Goal: Task Accomplishment & Management: Manage account settings

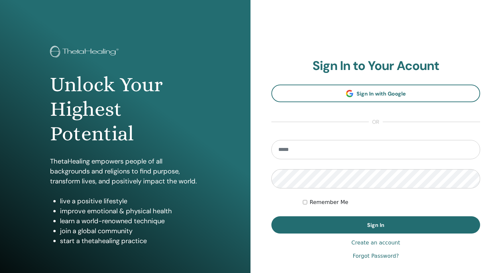
click at [272, 164] on div at bounding box center [272, 164] width 0 height 0
type input "**********"
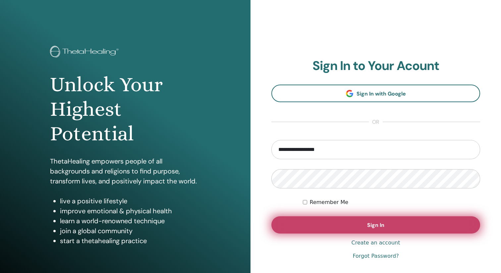
click at [369, 227] on span "Sign In" at bounding box center [375, 224] width 17 height 7
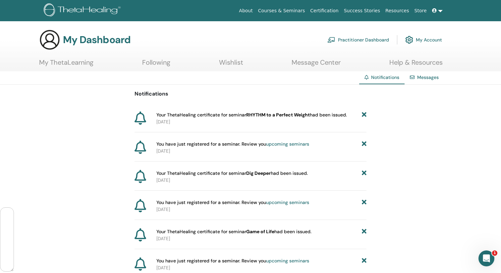
click at [237, 60] on link "Wishlist" at bounding box center [231, 64] width 24 height 13
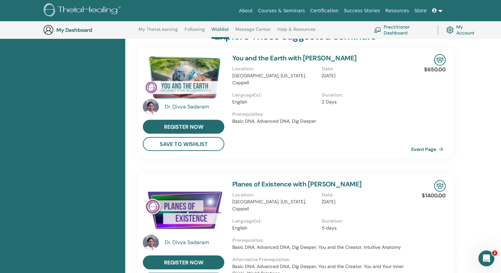
scroll to position [152, 0]
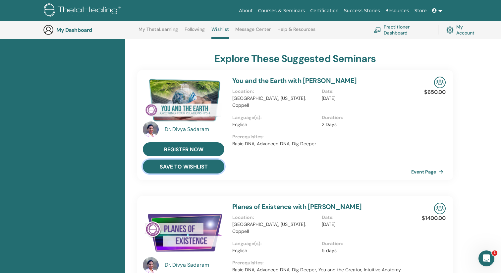
click at [189, 168] on button "save to wishlist" at bounding box center [184, 166] width 82 height 14
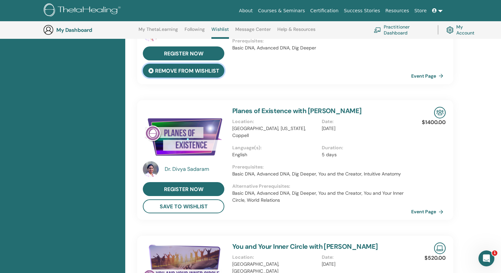
scroll to position [311, 0]
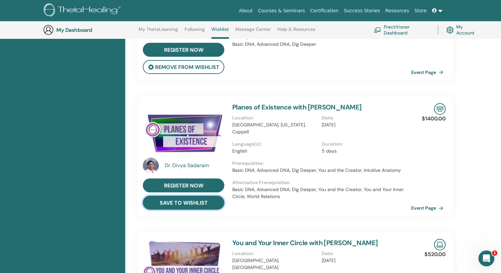
click at [180, 206] on button "save to wishlist" at bounding box center [184, 203] width 82 height 14
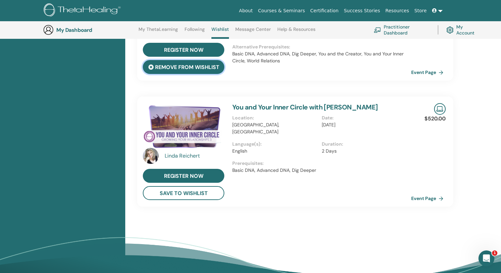
scroll to position [601, 0]
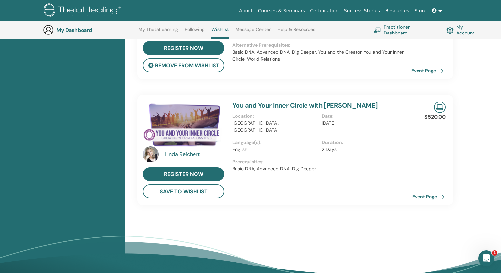
click at [426, 196] on link "Event Page" at bounding box center [429, 197] width 35 height 10
